Goal: Information Seeking & Learning: Learn about a topic

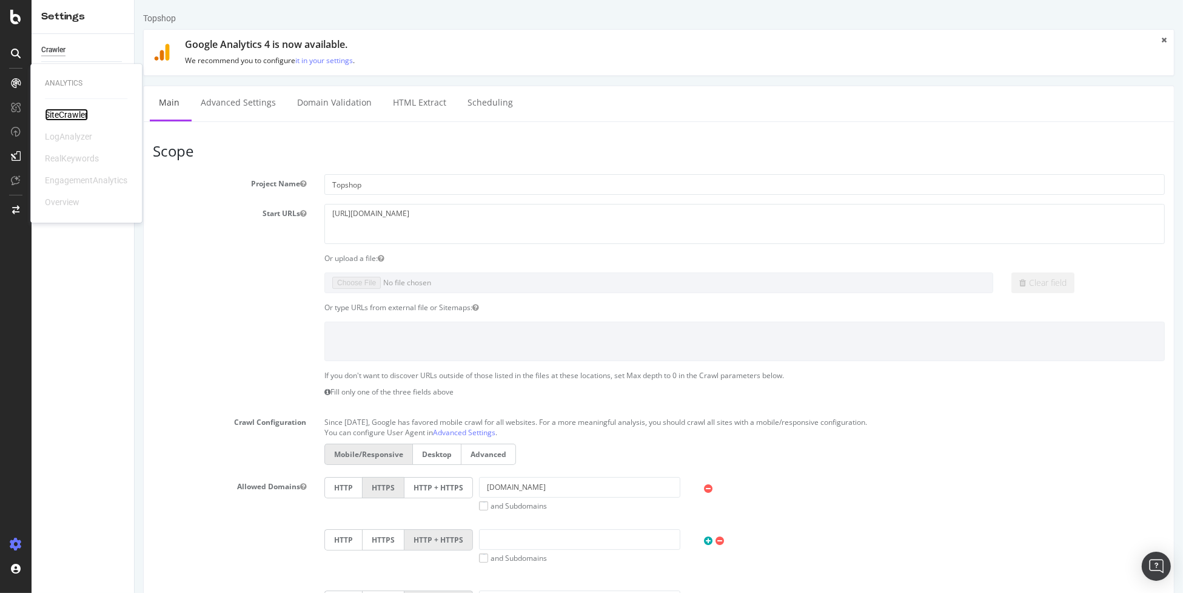
click at [63, 111] on div "SiteCrawler" at bounding box center [66, 115] width 43 height 12
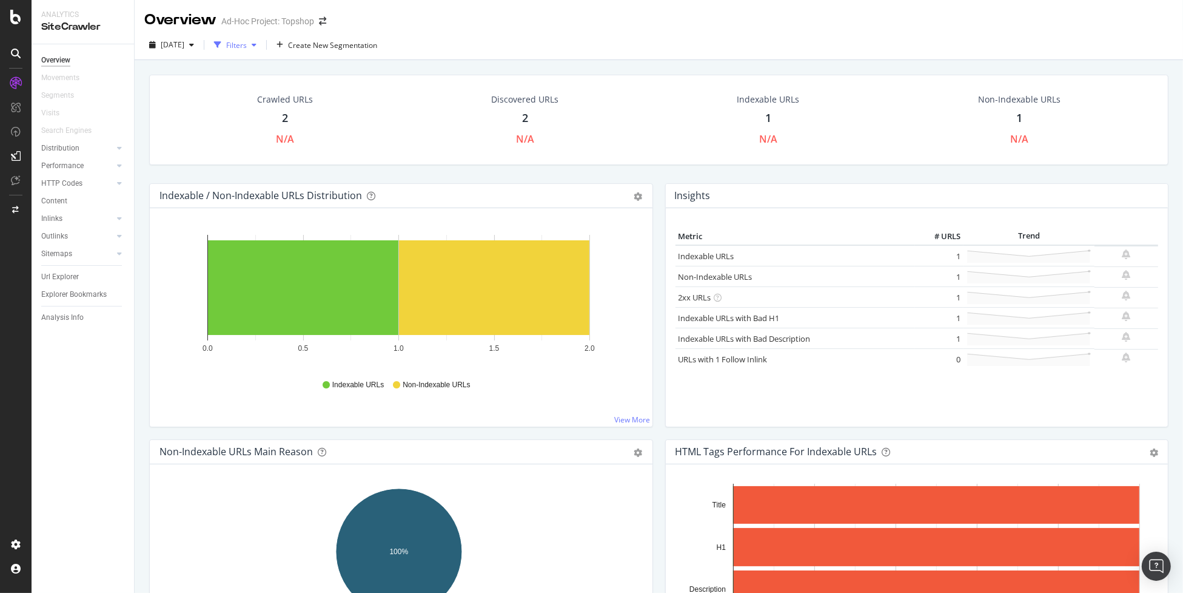
click at [247, 45] on div "Filters" at bounding box center [236, 45] width 21 height 10
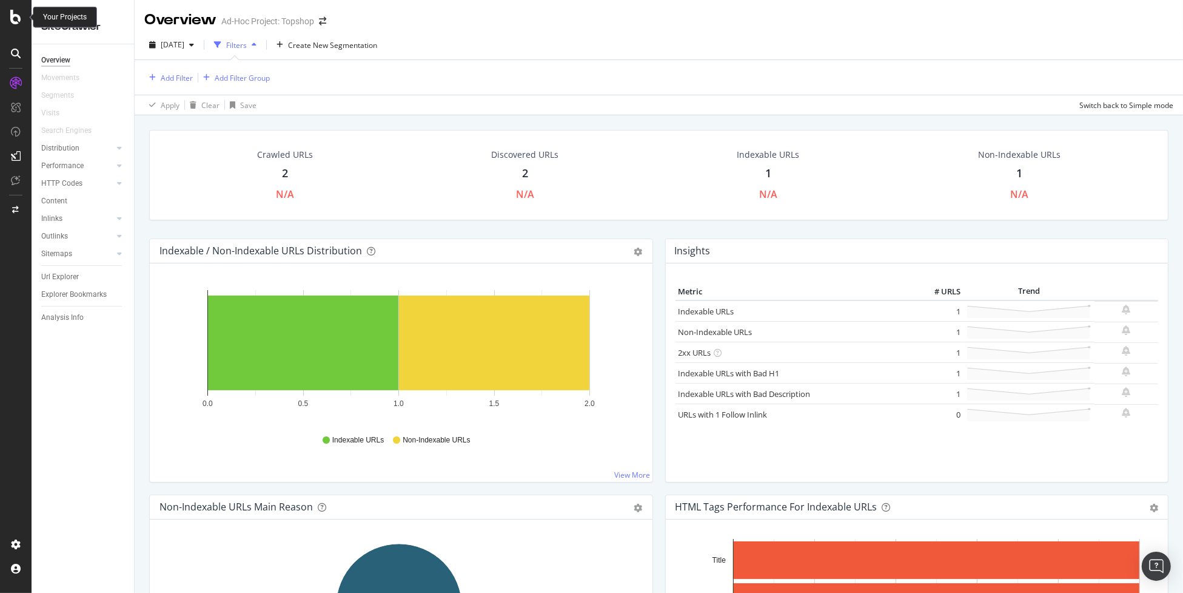
click at [19, 14] on icon at bounding box center [15, 17] width 11 height 15
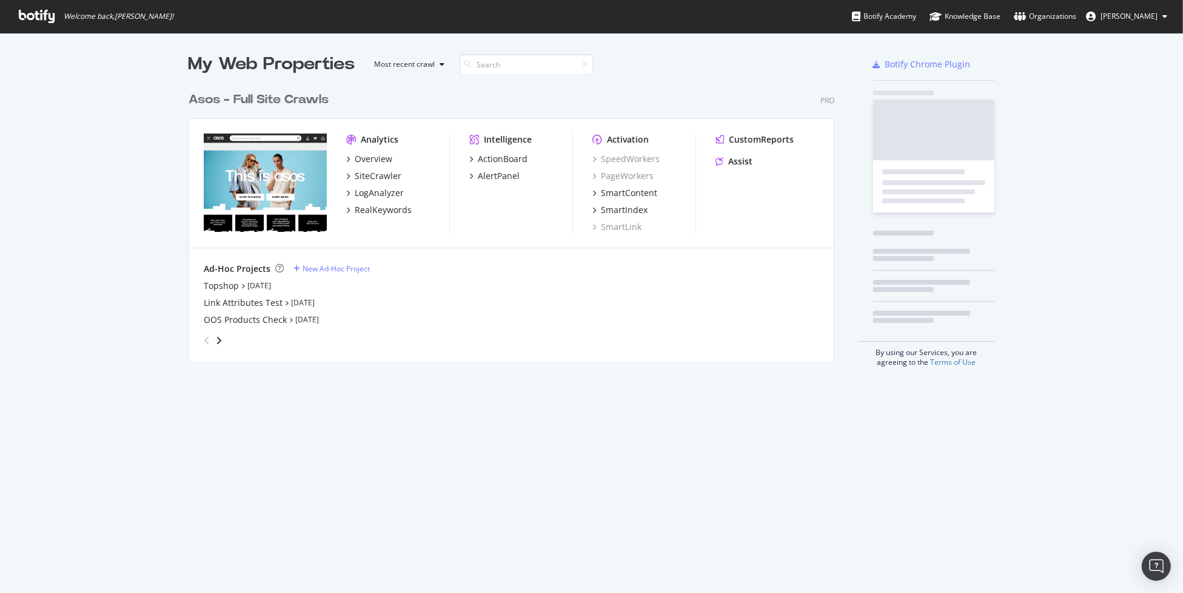
scroll to position [584, 1165]
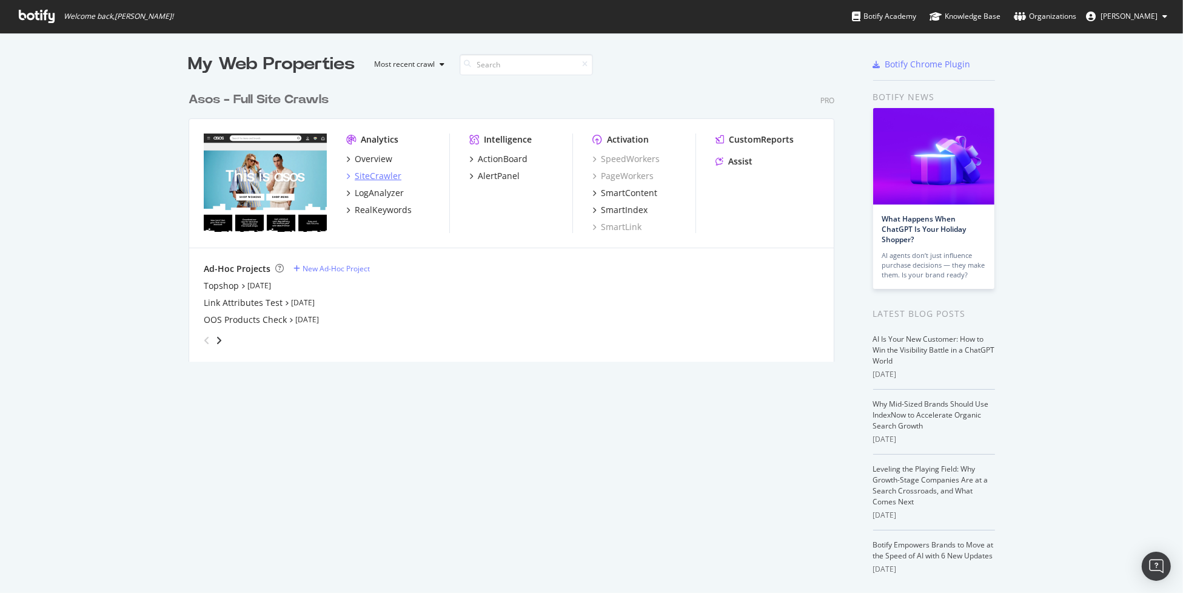
click at [378, 177] on div "SiteCrawler" at bounding box center [378, 176] width 47 height 12
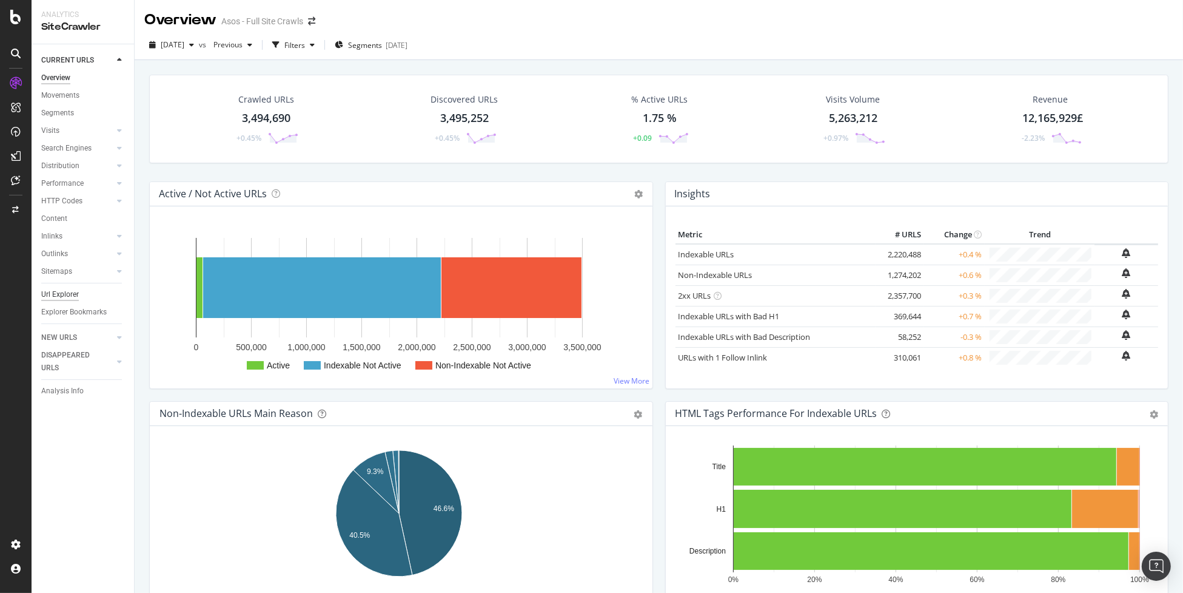
click at [53, 292] on div "Url Explorer" at bounding box center [60, 294] width 38 height 13
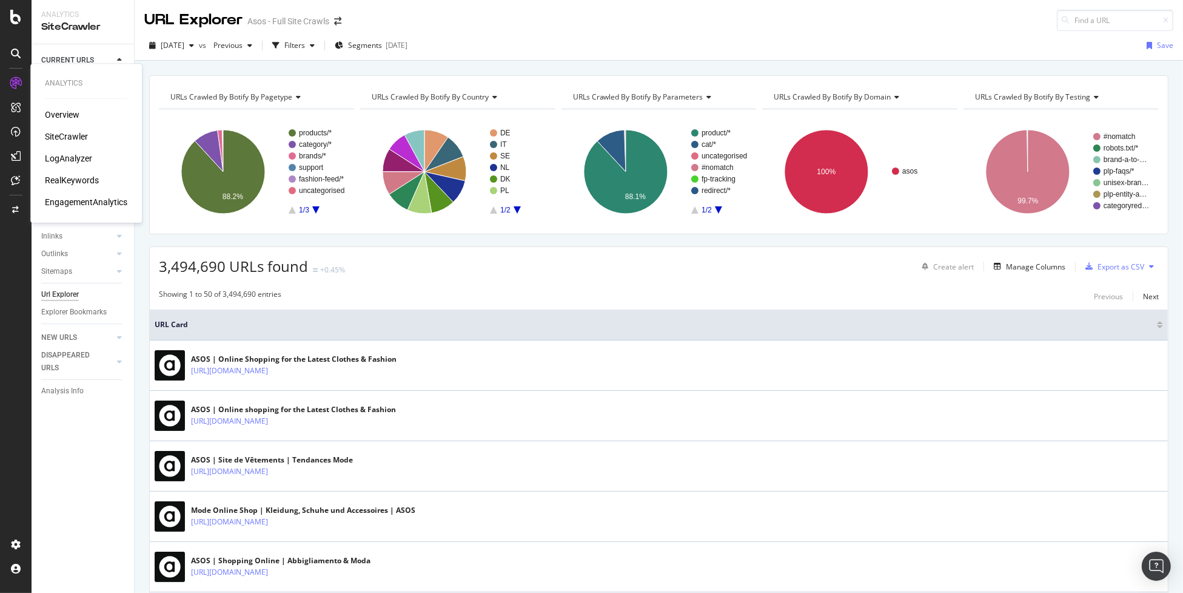
click at [77, 178] on div "RealKeywords" at bounding box center [72, 180] width 54 height 12
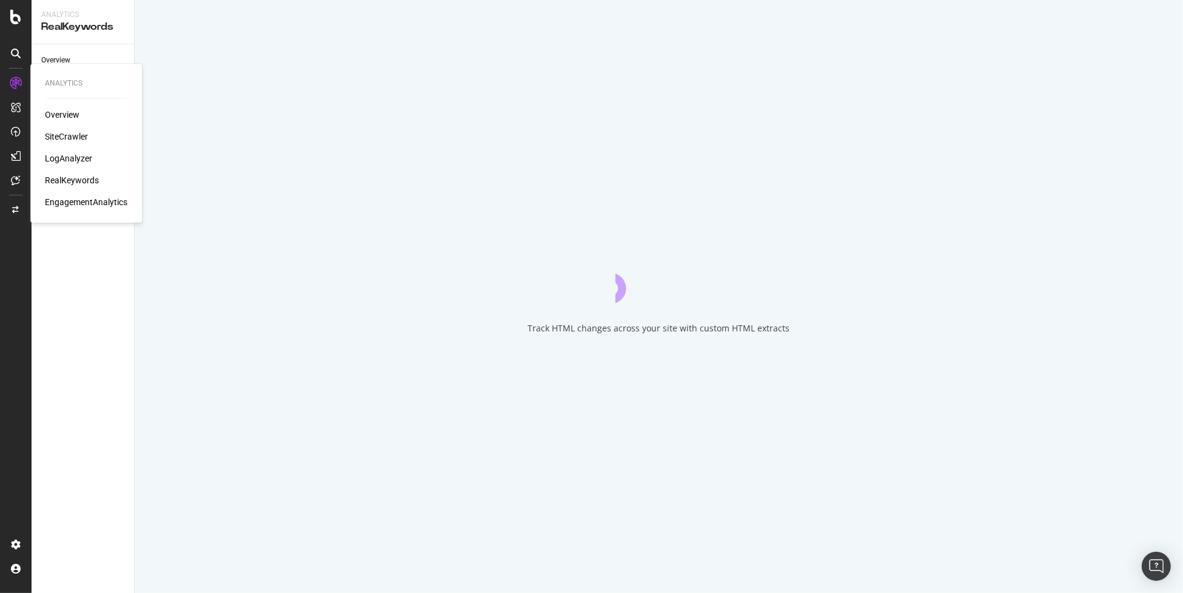
click at [71, 198] on div "EngagementAnalytics" at bounding box center [86, 202] width 82 height 12
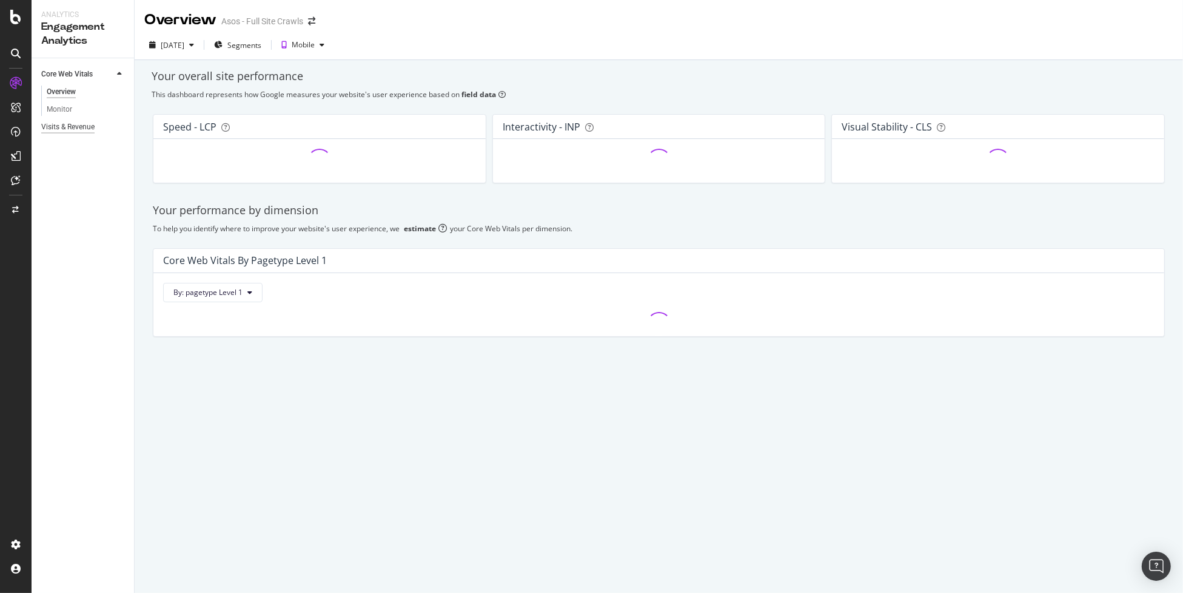
click at [81, 126] on div "Visits & Revenue" at bounding box center [67, 127] width 53 height 13
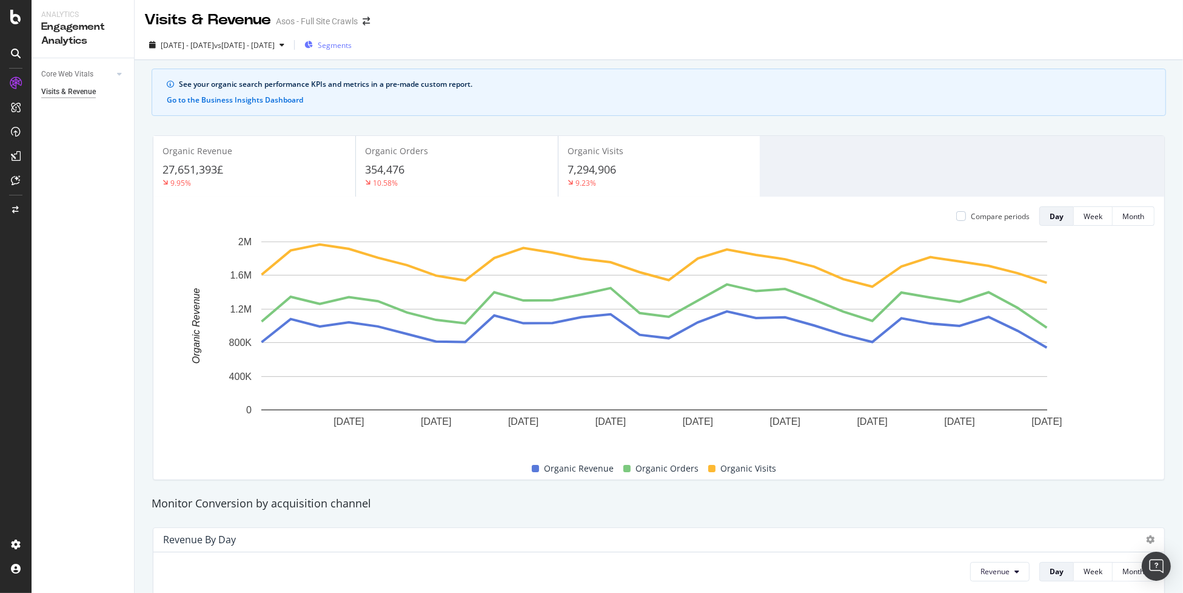
click at [352, 49] on span "Segments" at bounding box center [335, 45] width 34 height 10
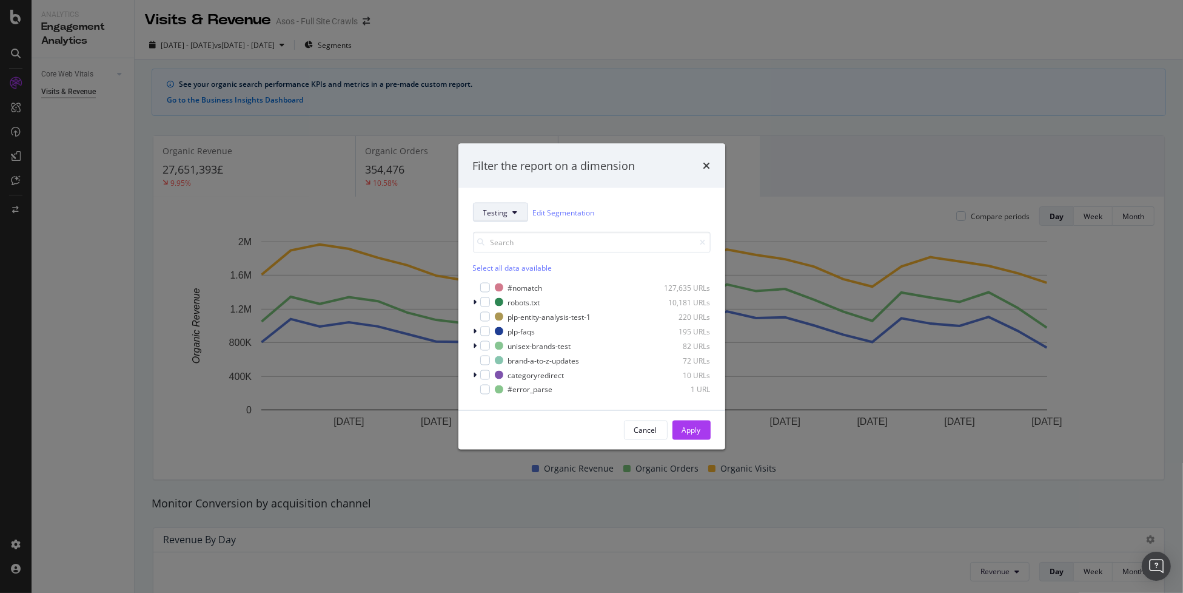
click at [502, 212] on span "Testing" at bounding box center [495, 212] width 25 height 10
click at [519, 260] on span "pagetype" at bounding box center [513, 256] width 60 height 11
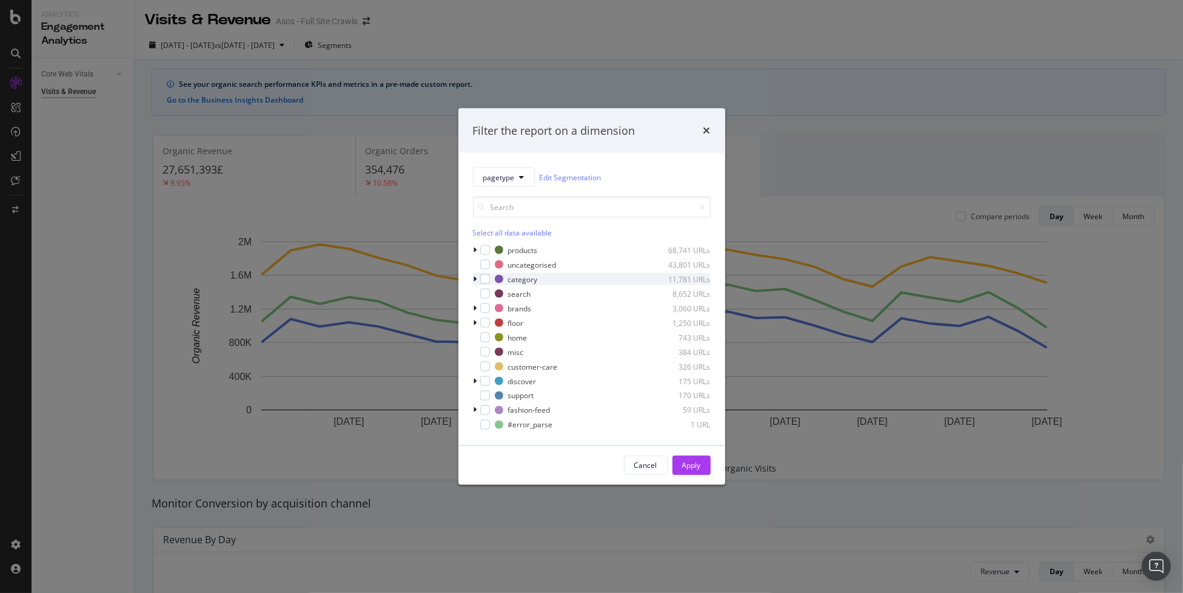
click at [476, 282] on icon "modal" at bounding box center [476, 278] width 4 height 7
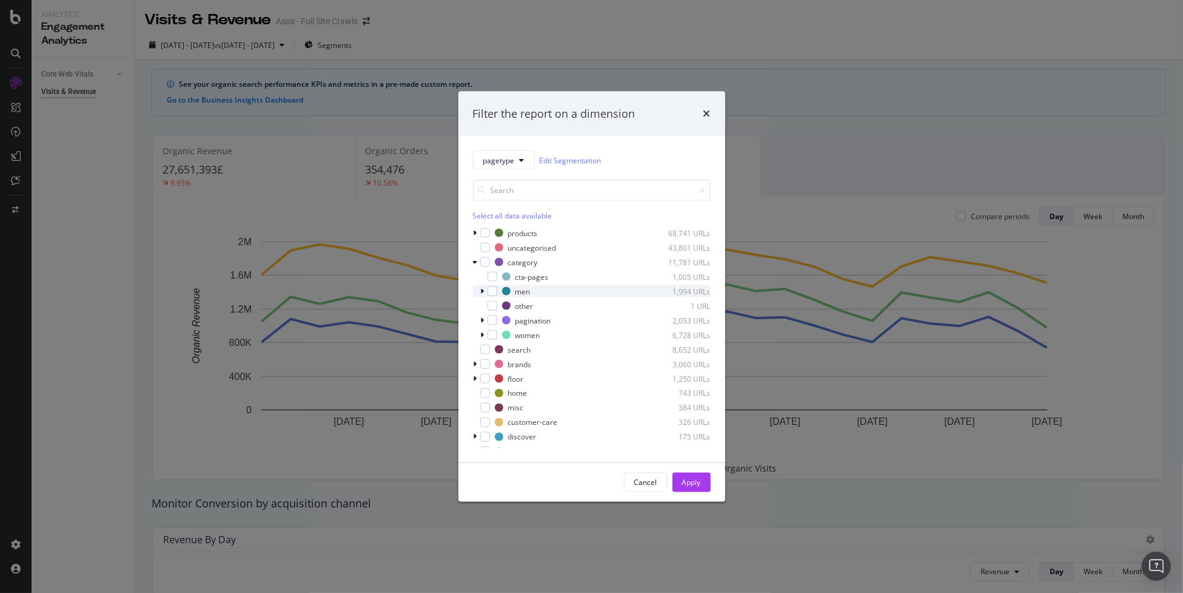
click at [483, 292] on icon "modal" at bounding box center [483, 291] width 4 height 7
click at [502, 289] on div "modal" at bounding box center [500, 289] width 10 height 10
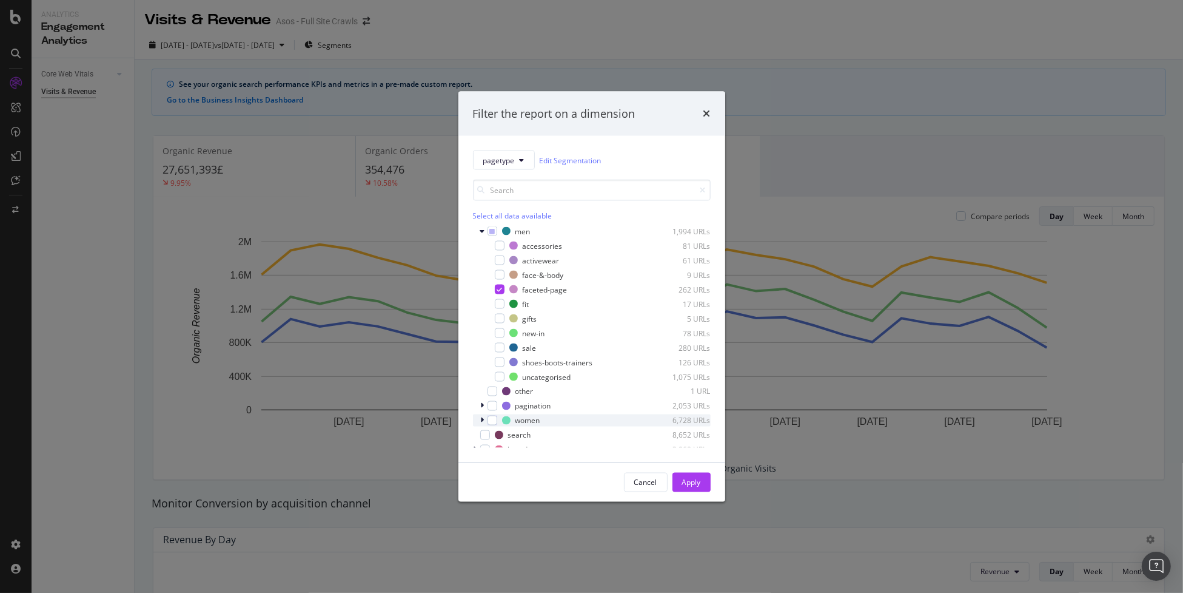
click at [479, 397] on div "women 6,728 URLs" at bounding box center [592, 420] width 238 height 12
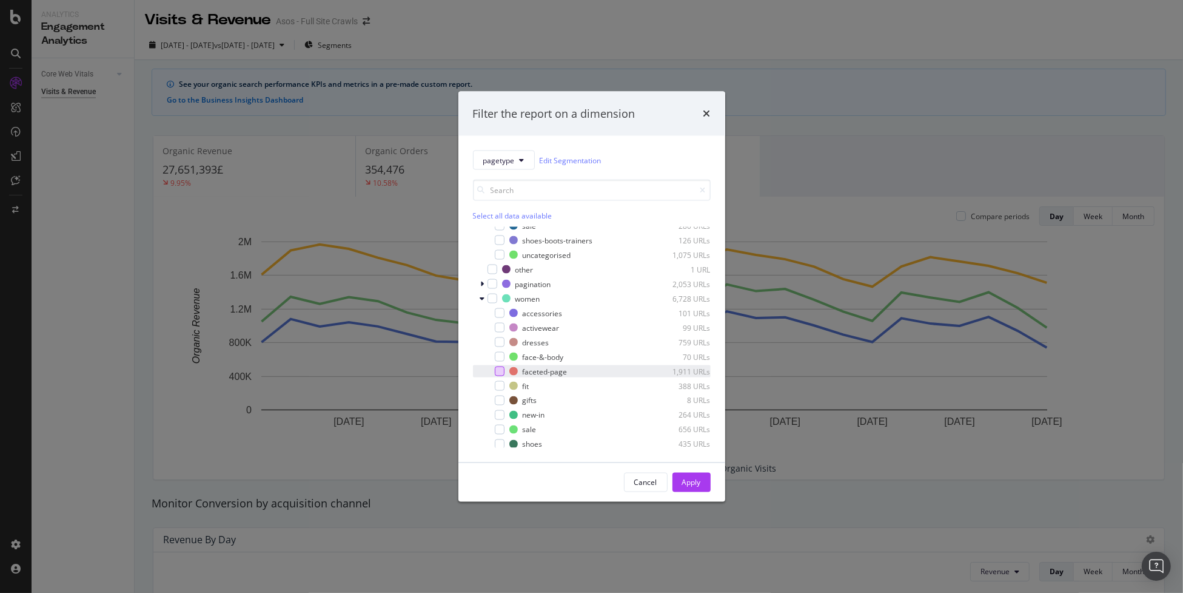
click at [501, 372] on div "modal" at bounding box center [500, 371] width 10 height 10
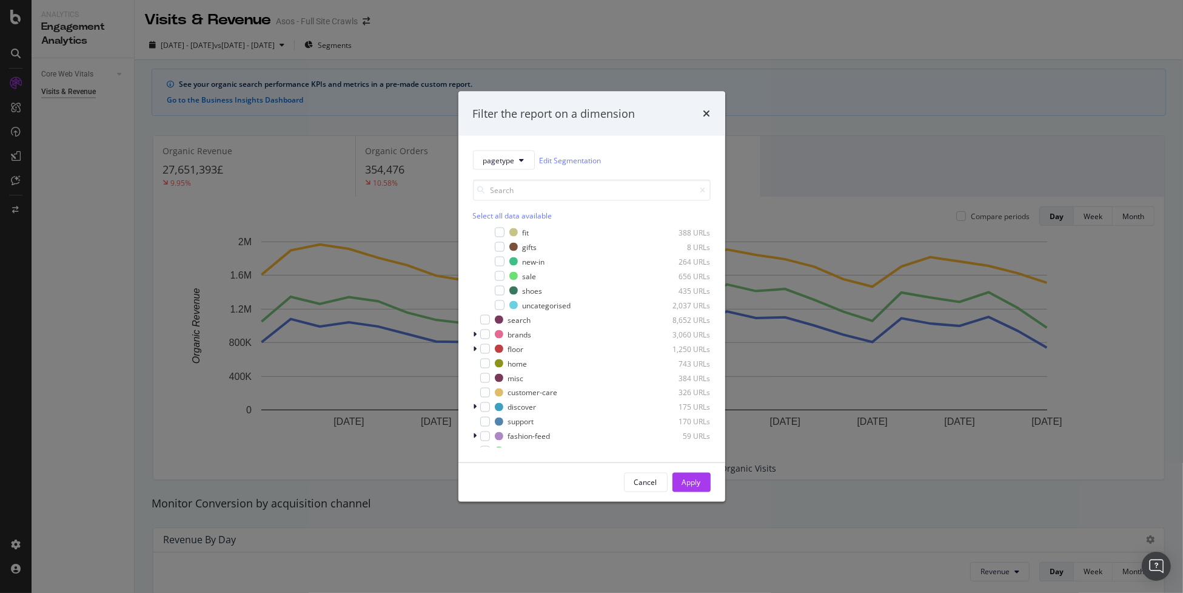
scroll to position [344, 0]
click at [476, 324] on icon "modal" at bounding box center [476, 325] width 4 height 7
click at [481, 355] on icon "modal" at bounding box center [483, 354] width 4 height 7
click at [501, 368] on div "modal" at bounding box center [500, 370] width 10 height 10
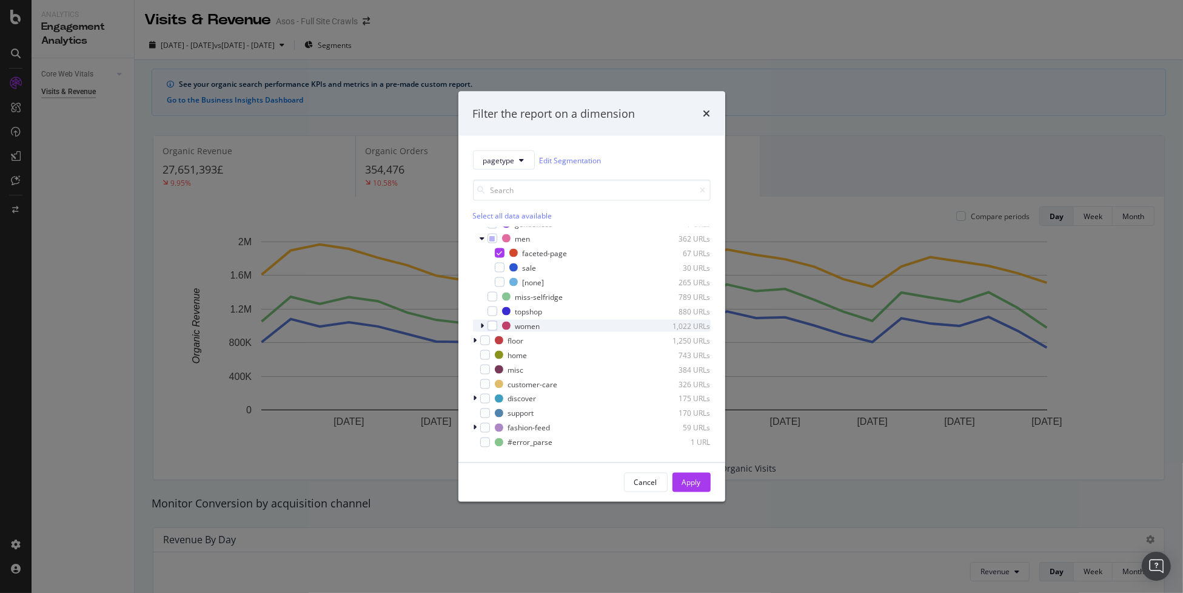
click at [479, 327] on div "women 1,022 URLs" at bounding box center [592, 326] width 238 height 12
click at [497, 356] on div "modal" at bounding box center [500, 355] width 10 height 10
click at [677, 397] on button "Apply" at bounding box center [692, 482] width 38 height 19
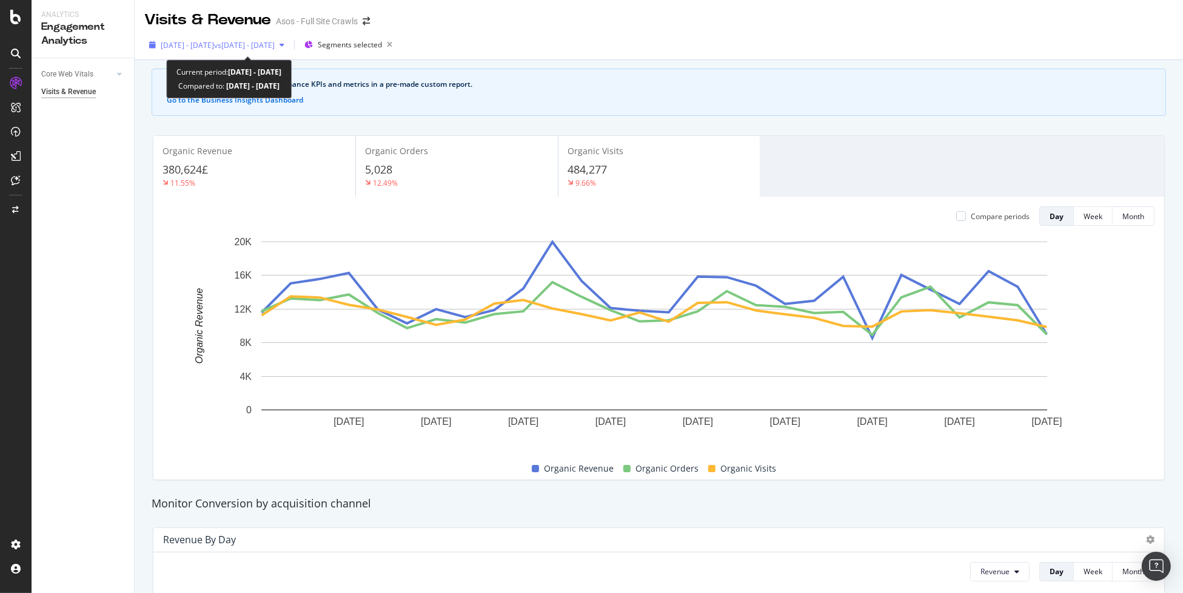
click at [214, 47] on span "[DATE] - [DATE]" at bounding box center [187, 45] width 53 height 10
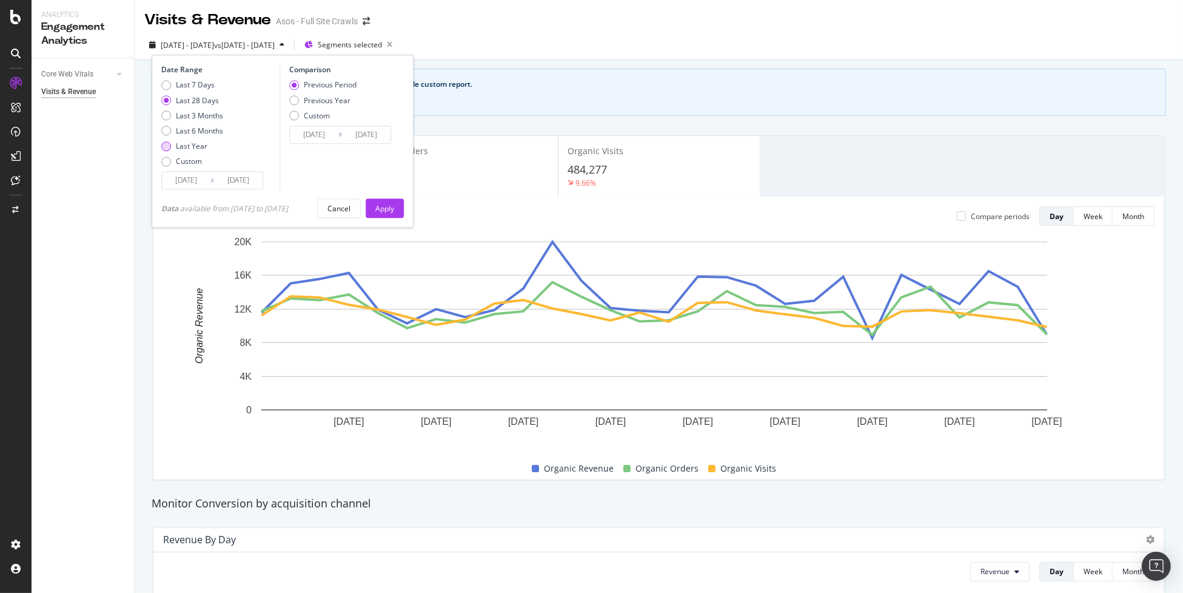
click at [198, 146] on div "Last Year" at bounding box center [192, 146] width 32 height 10
type input "[DATE]"
click at [394, 212] on div "Apply" at bounding box center [384, 208] width 19 height 10
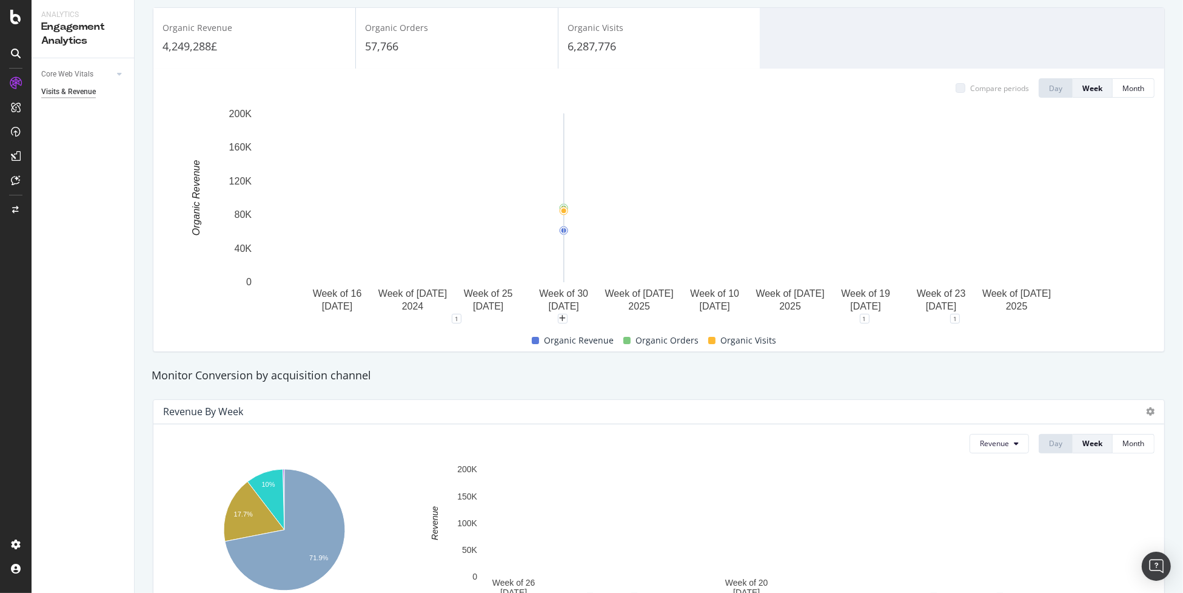
scroll to position [121, 0]
